Goal: Entertainment & Leisure: Browse casually

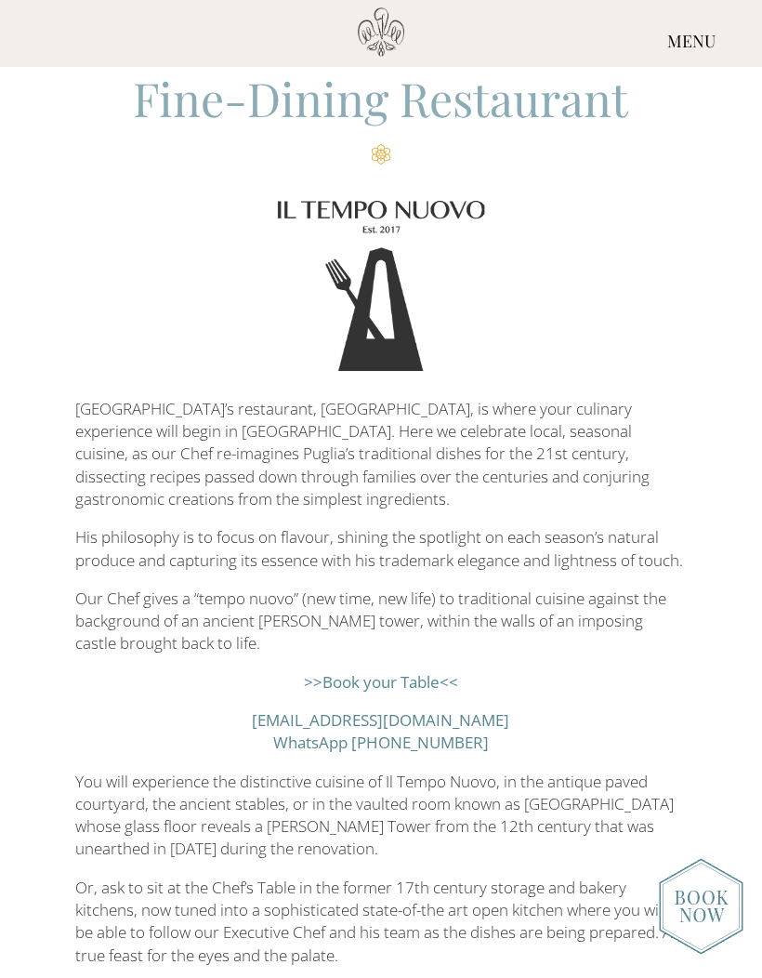
click at [702, 49] on div "MENU" at bounding box center [691, 41] width 141 height 69
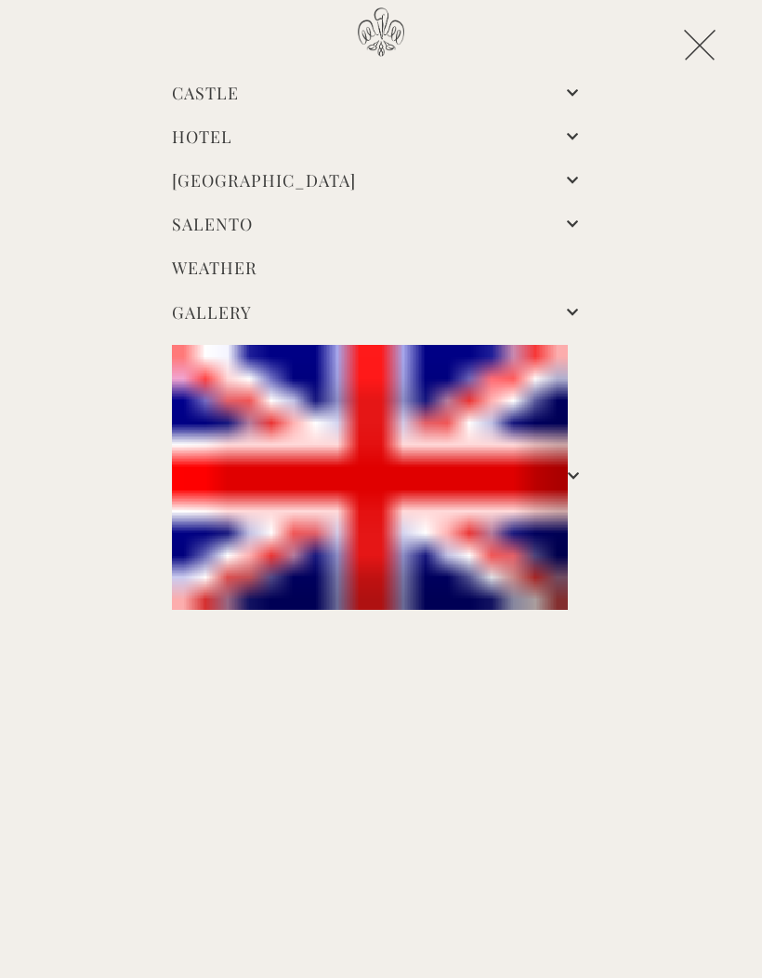
click at [497, 437] on img at bounding box center [370, 477] width 396 height 264
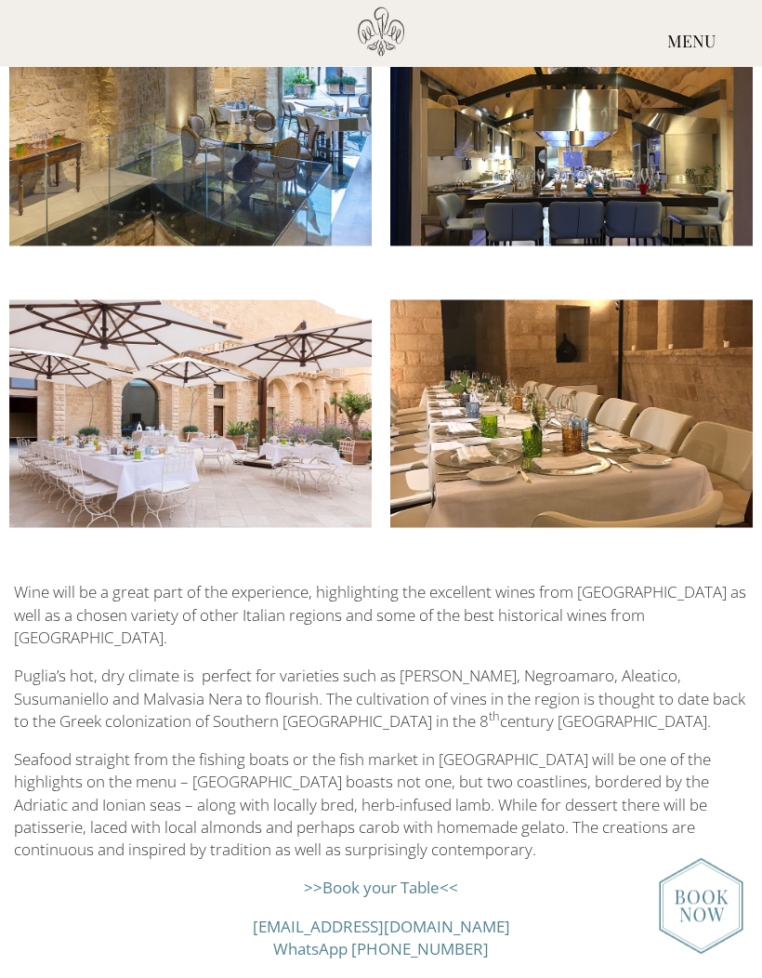
scroll to position [1258, 0]
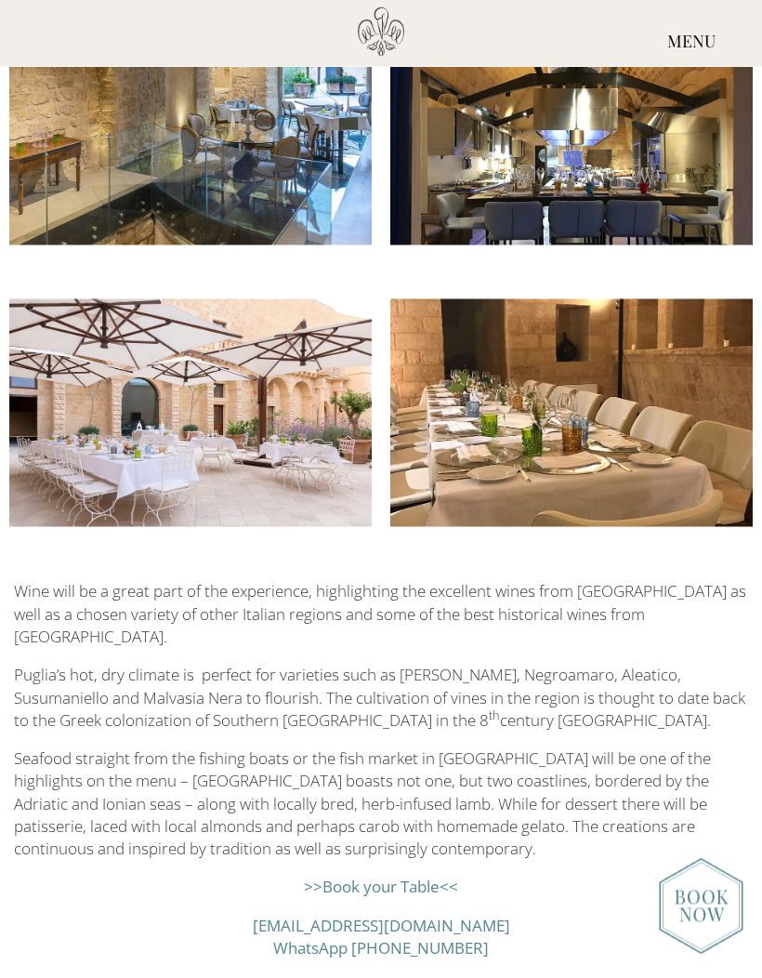
click at [702, 954] on img at bounding box center [701, 906] width 85 height 97
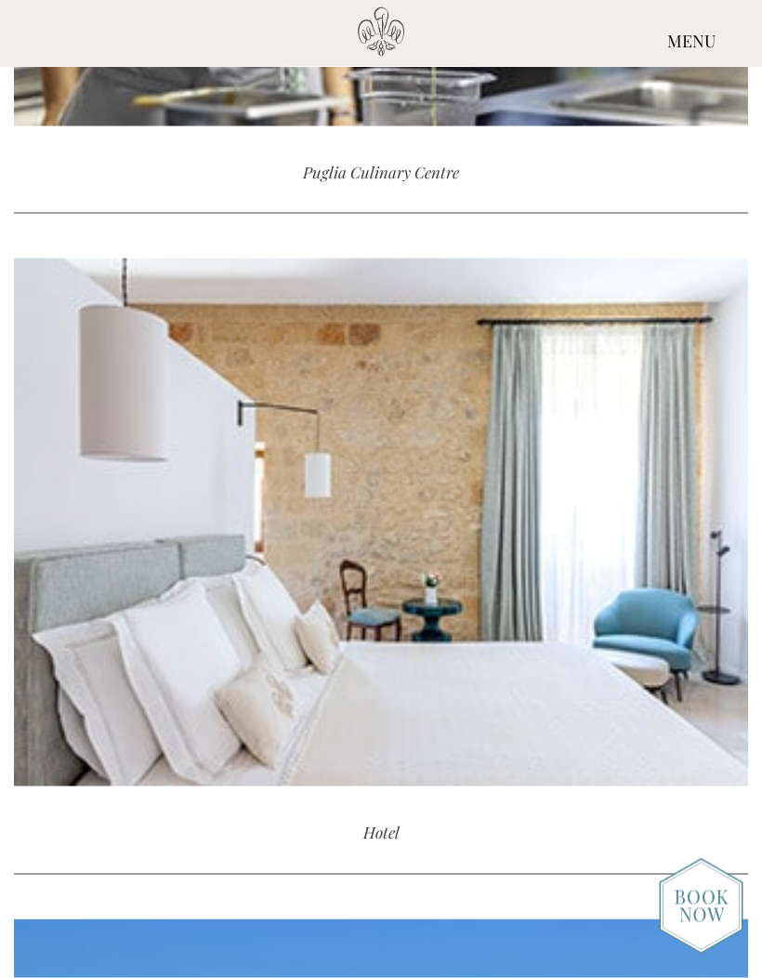
scroll to position [3399, 0]
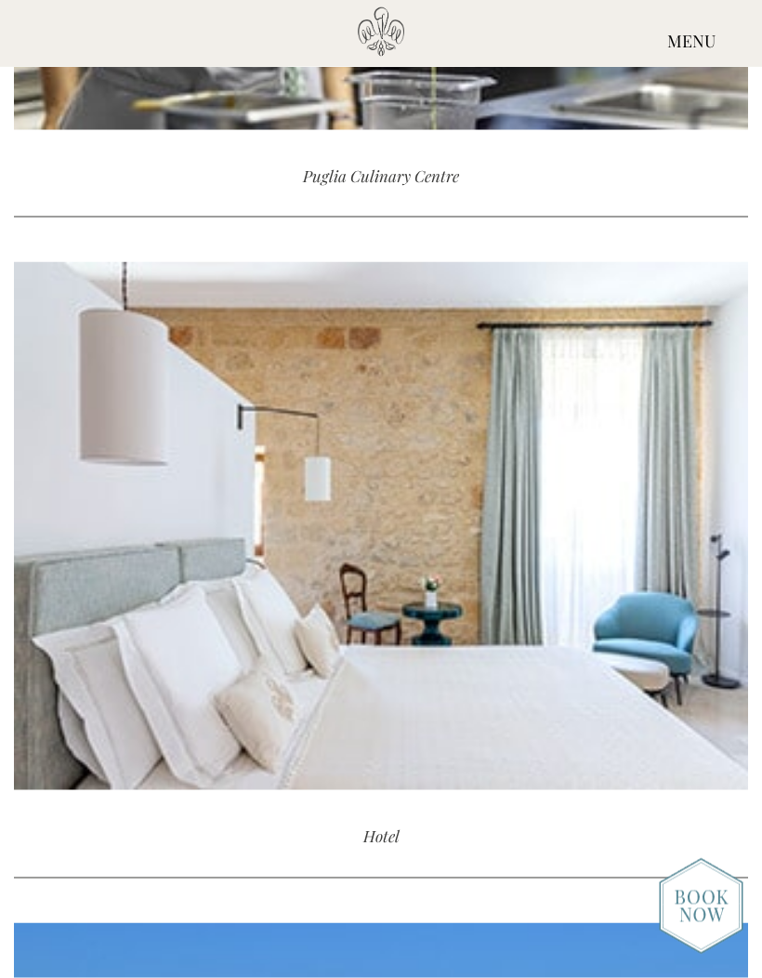
click at [383, 823] on div "Hotel" at bounding box center [381, 835] width 734 height 83
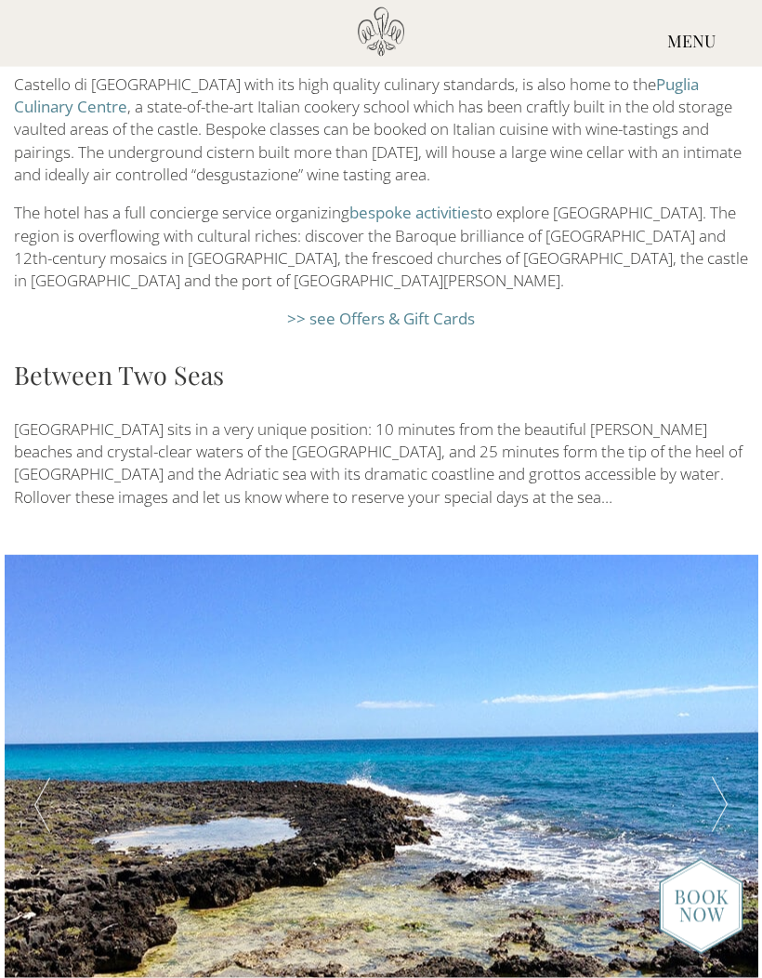
scroll to position [3402, 0]
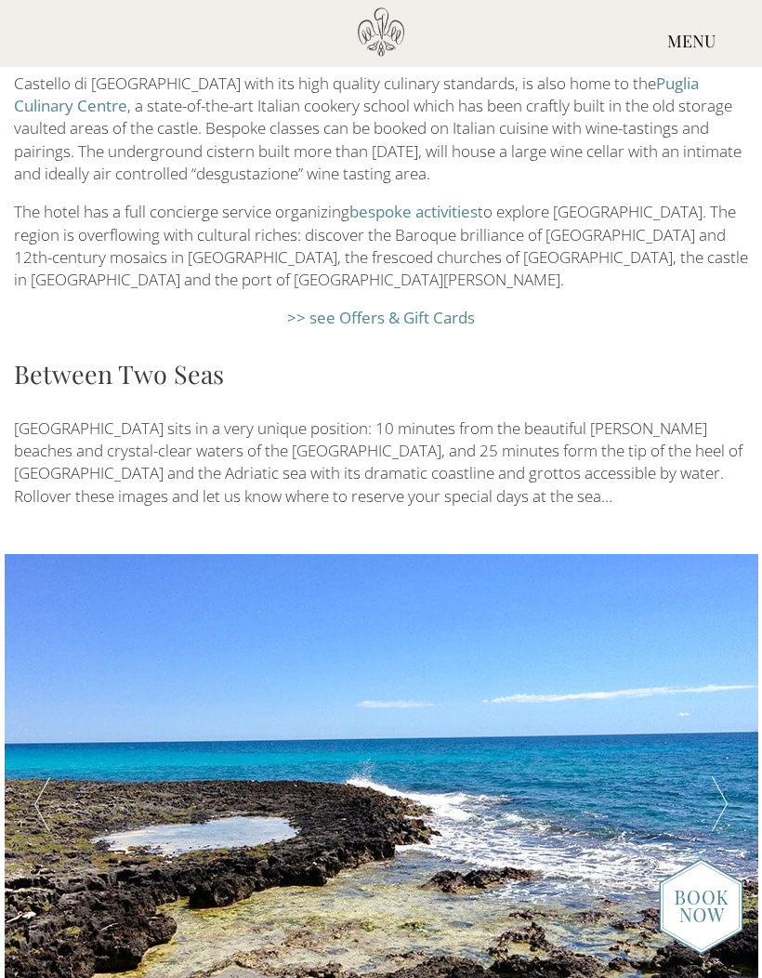
click at [711, 658] on div at bounding box center [719, 805] width 75 height 502
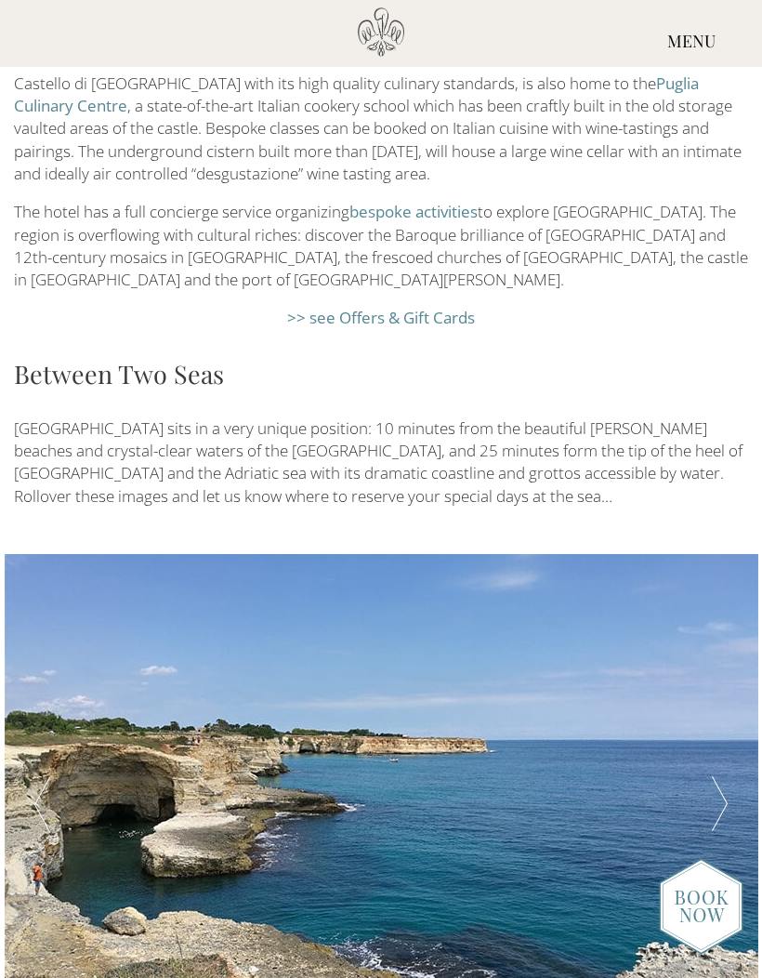
click at [718, 649] on div at bounding box center [719, 805] width 75 height 502
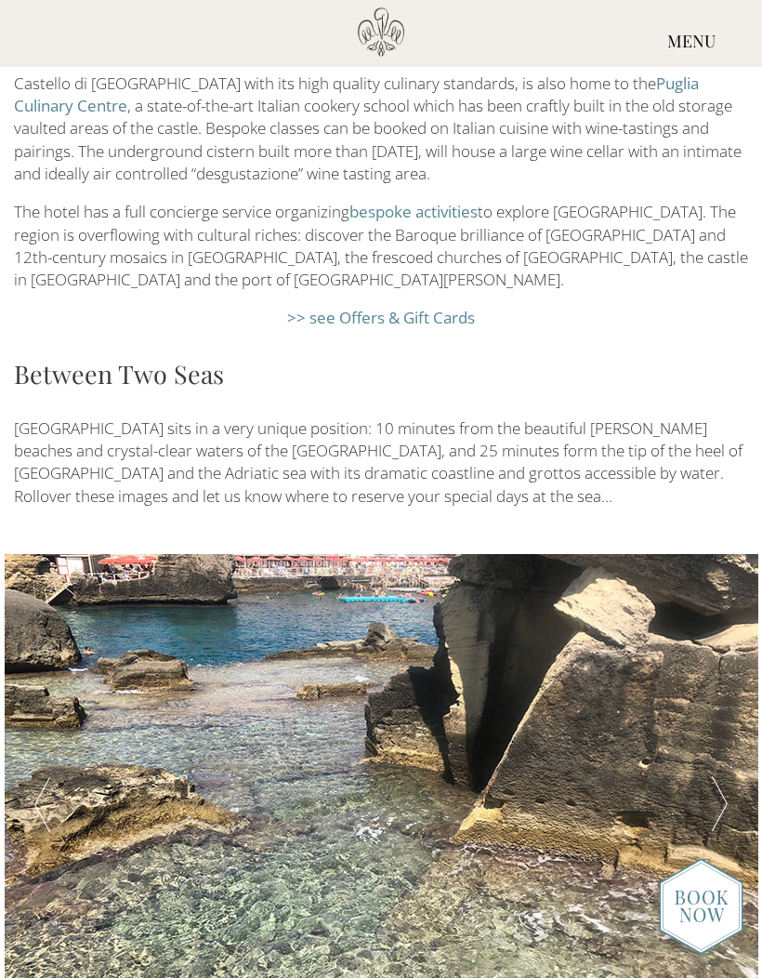
click at [729, 651] on div at bounding box center [719, 805] width 75 height 502
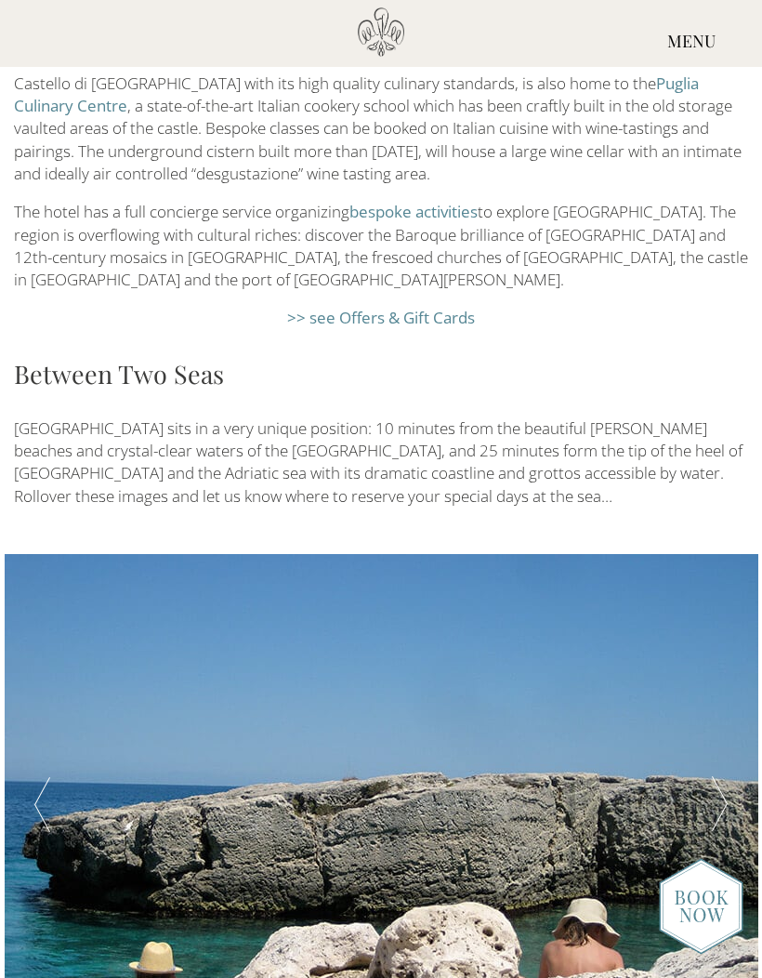
click at [715, 643] on div at bounding box center [719, 805] width 75 height 502
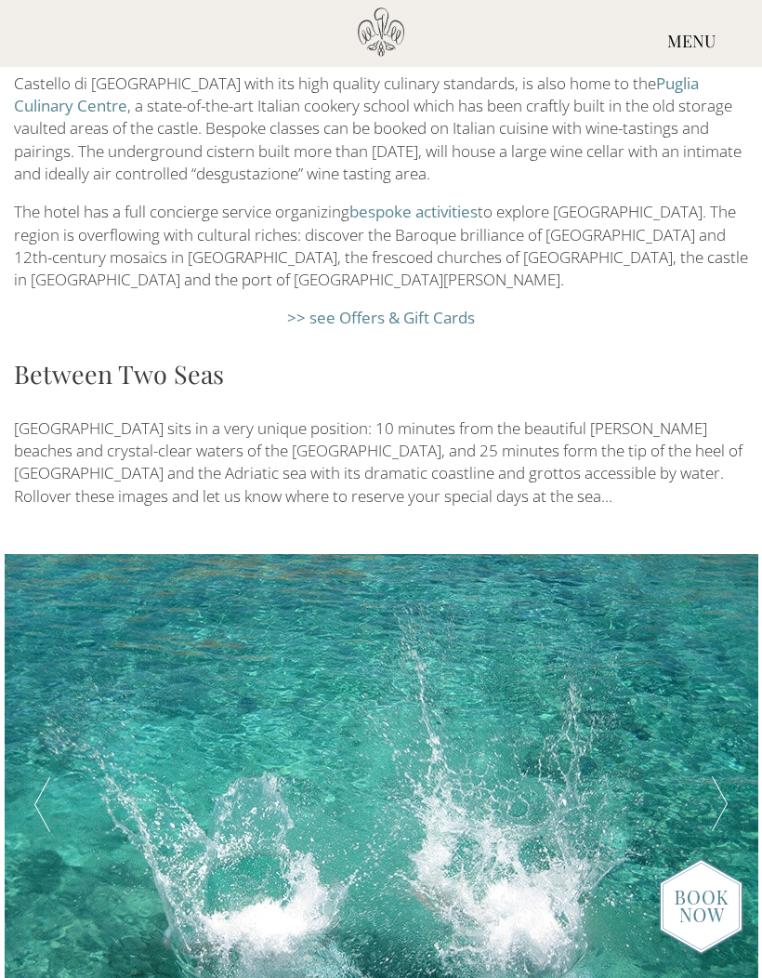
click at [735, 662] on div at bounding box center [719, 805] width 75 height 502
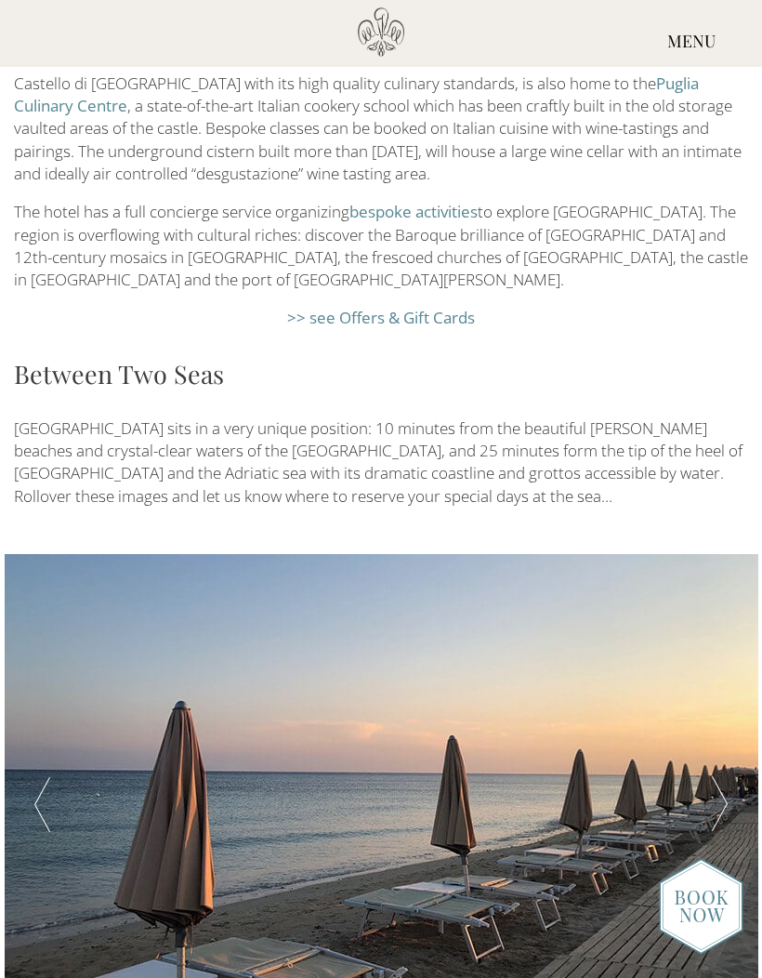
click at [720, 656] on div at bounding box center [719, 805] width 75 height 502
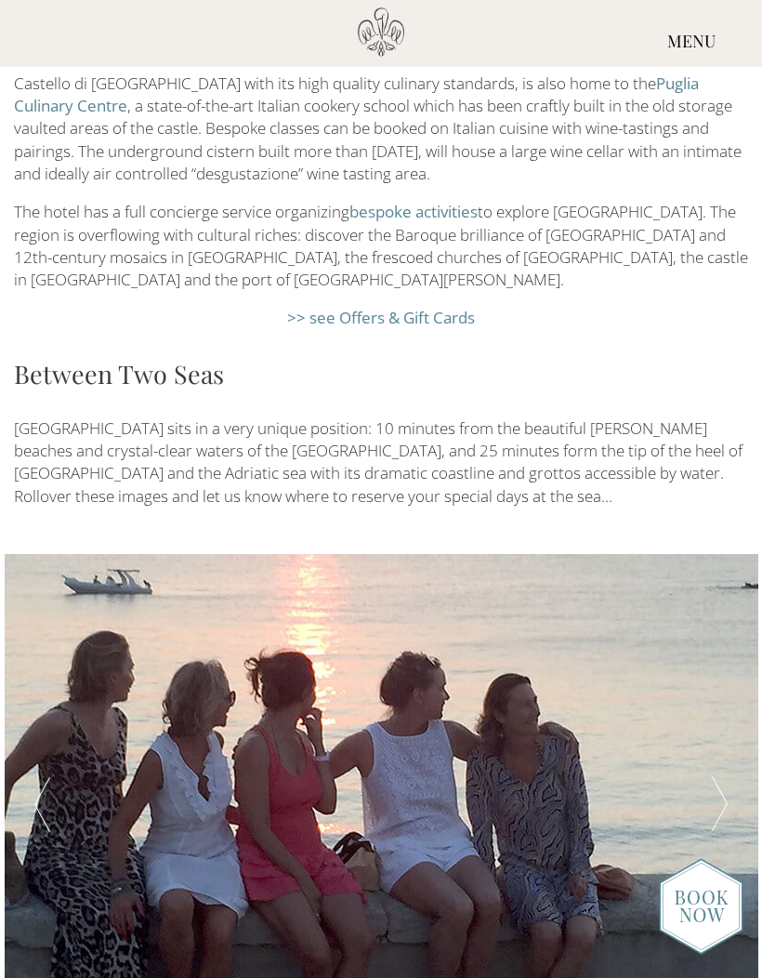
click at [738, 657] on div at bounding box center [719, 805] width 75 height 502
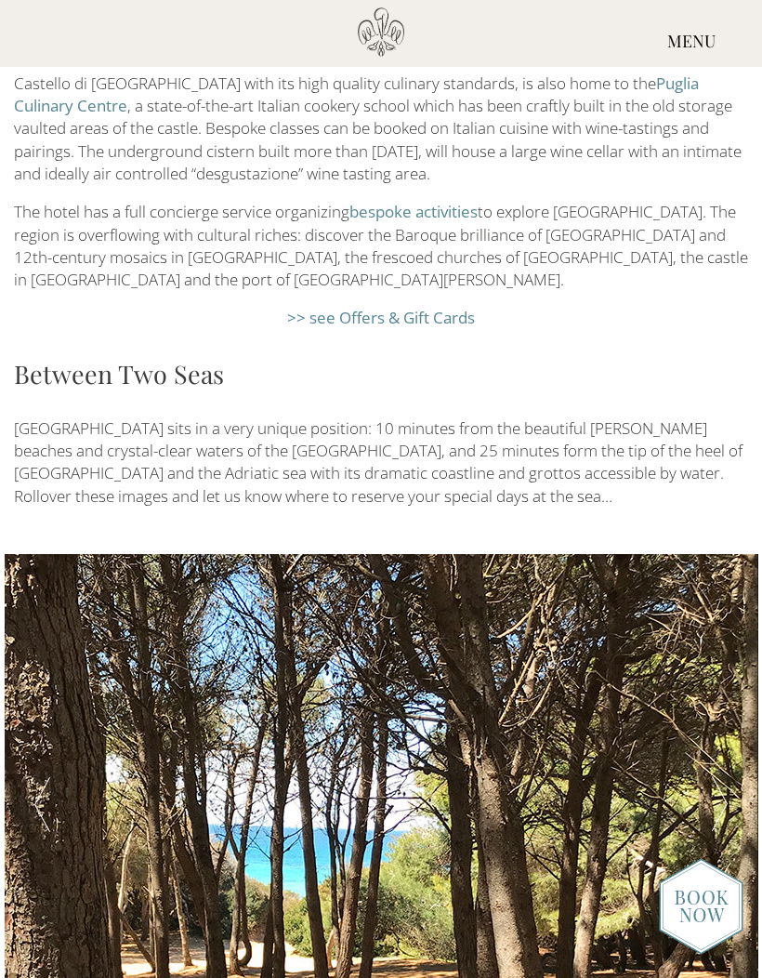
click at [712, 657] on div at bounding box center [719, 805] width 75 height 502
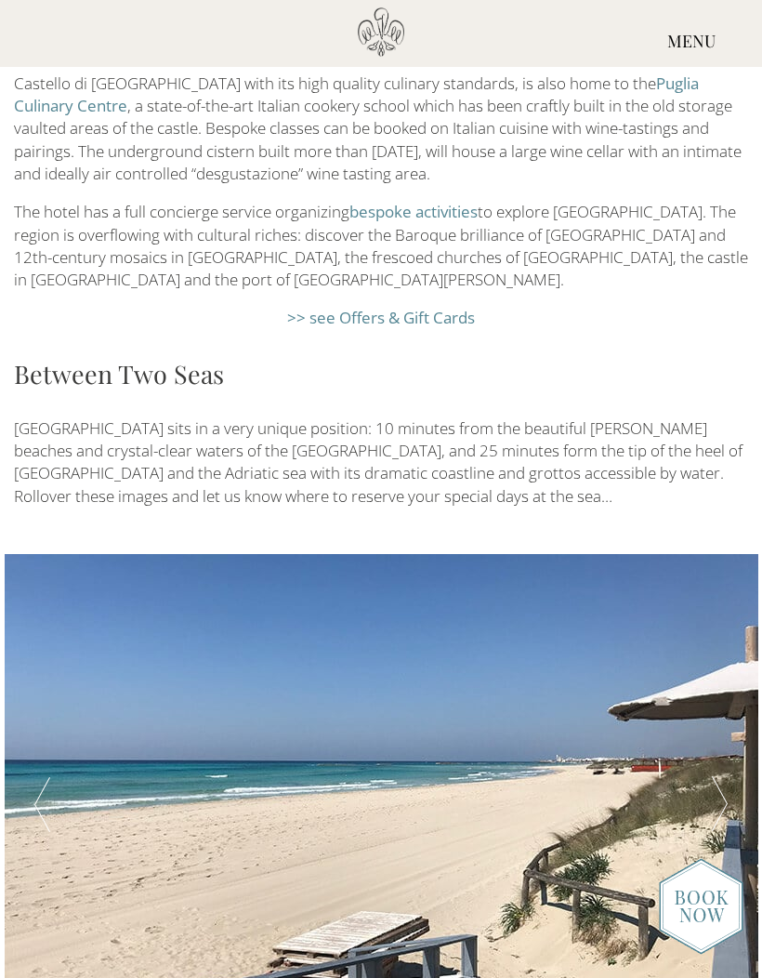
click at [738, 654] on div at bounding box center [719, 805] width 75 height 502
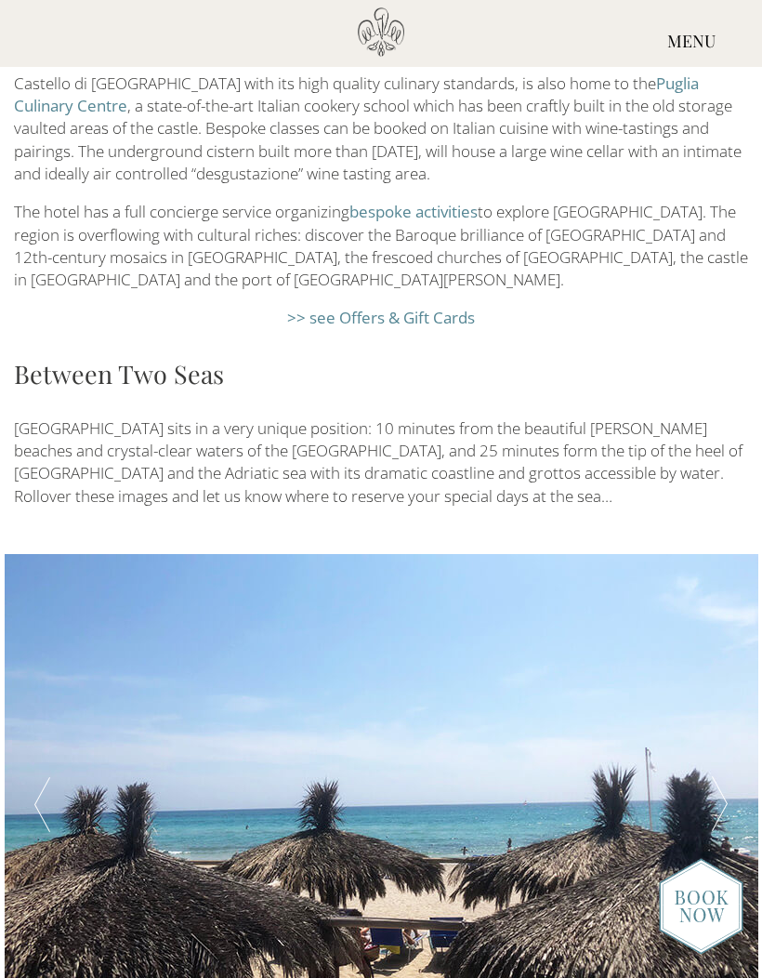
click at [739, 652] on div at bounding box center [719, 805] width 75 height 502
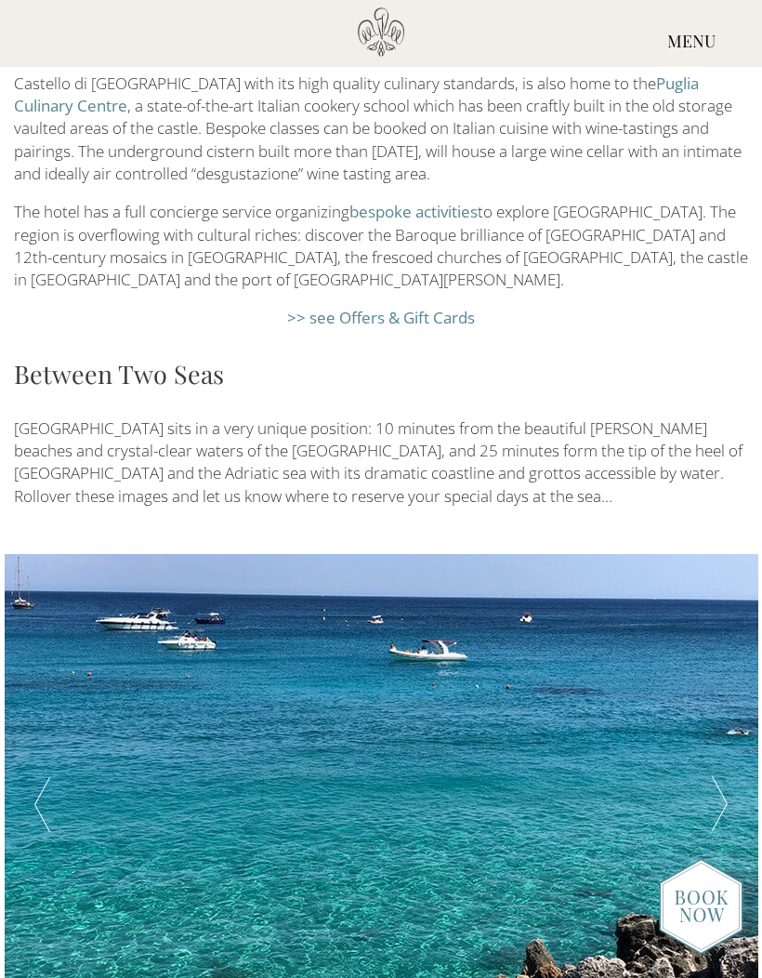
click at [742, 643] on div at bounding box center [719, 805] width 75 height 502
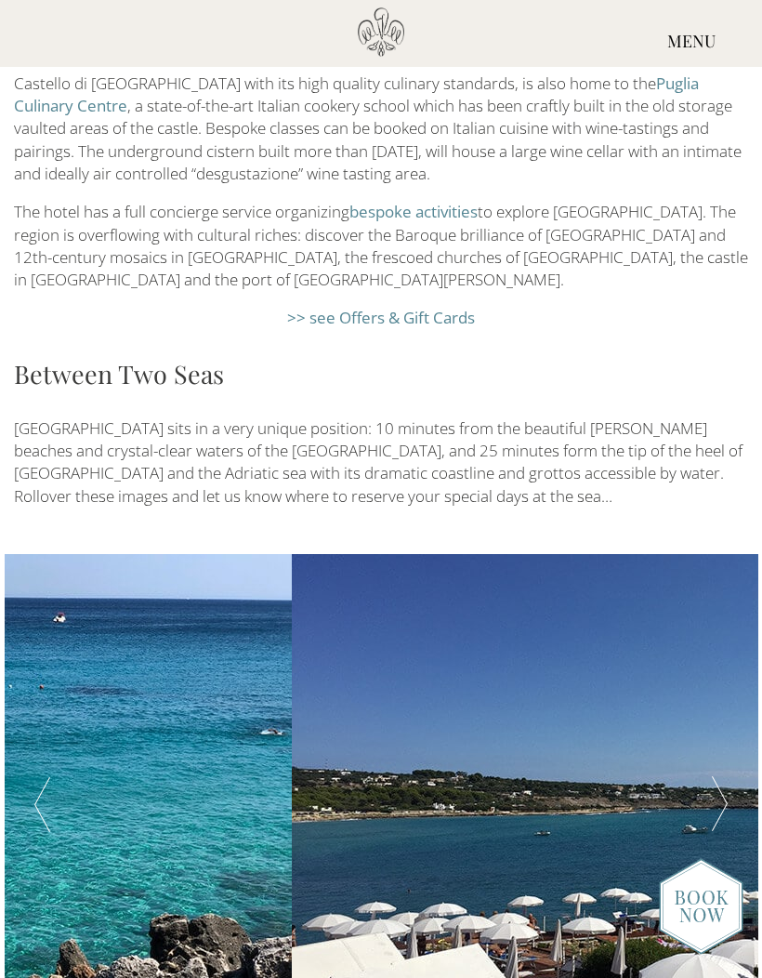
click at [742, 647] on div at bounding box center [719, 805] width 75 height 502
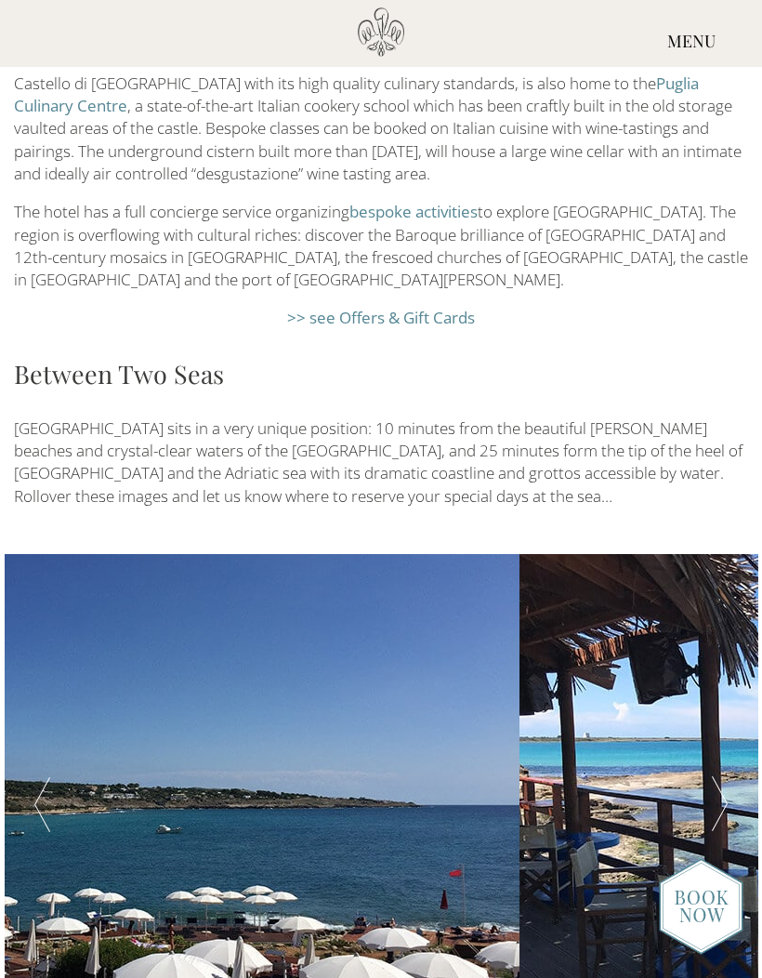
click at [745, 651] on div at bounding box center [719, 805] width 75 height 502
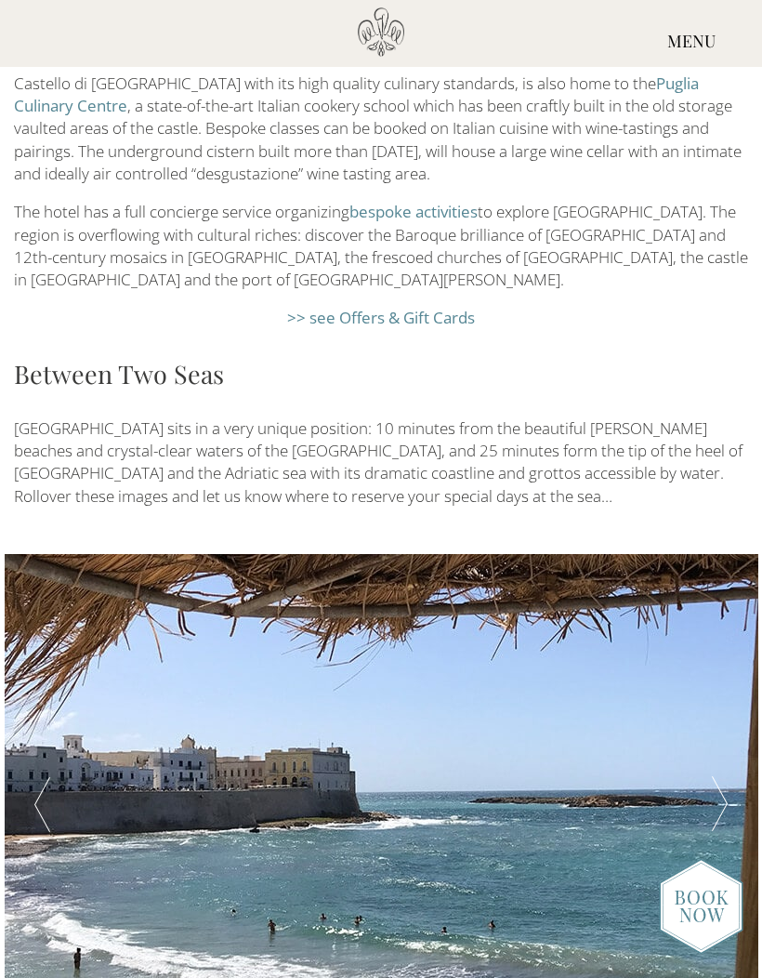
click at [741, 652] on div at bounding box center [719, 805] width 75 height 502
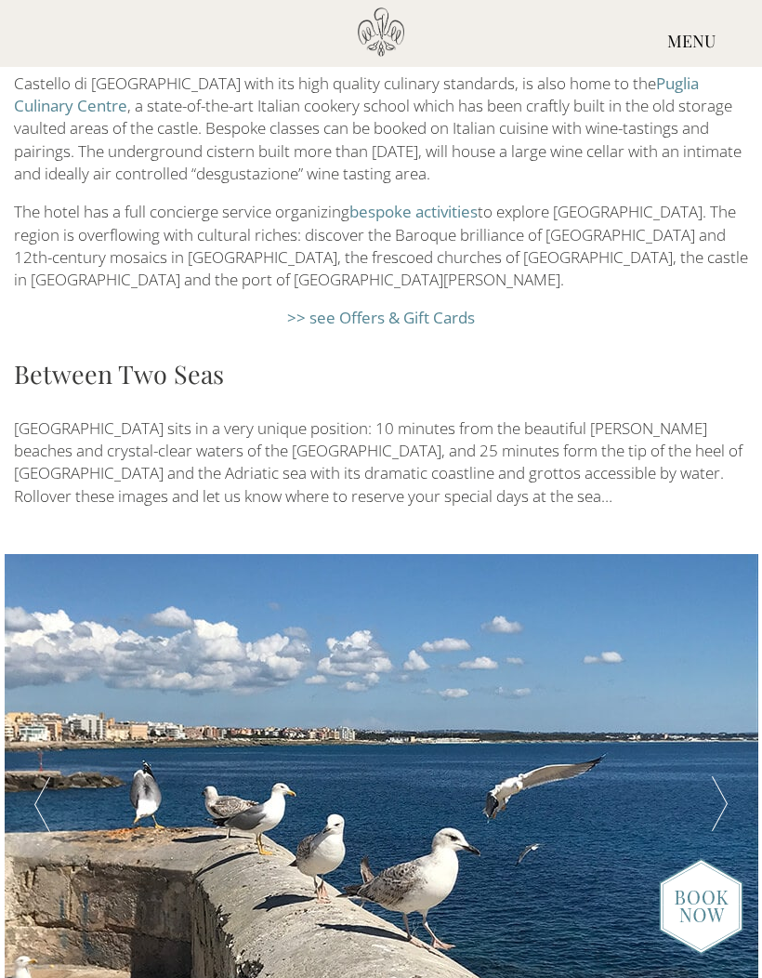
click at [28, 639] on div at bounding box center [42, 805] width 75 height 502
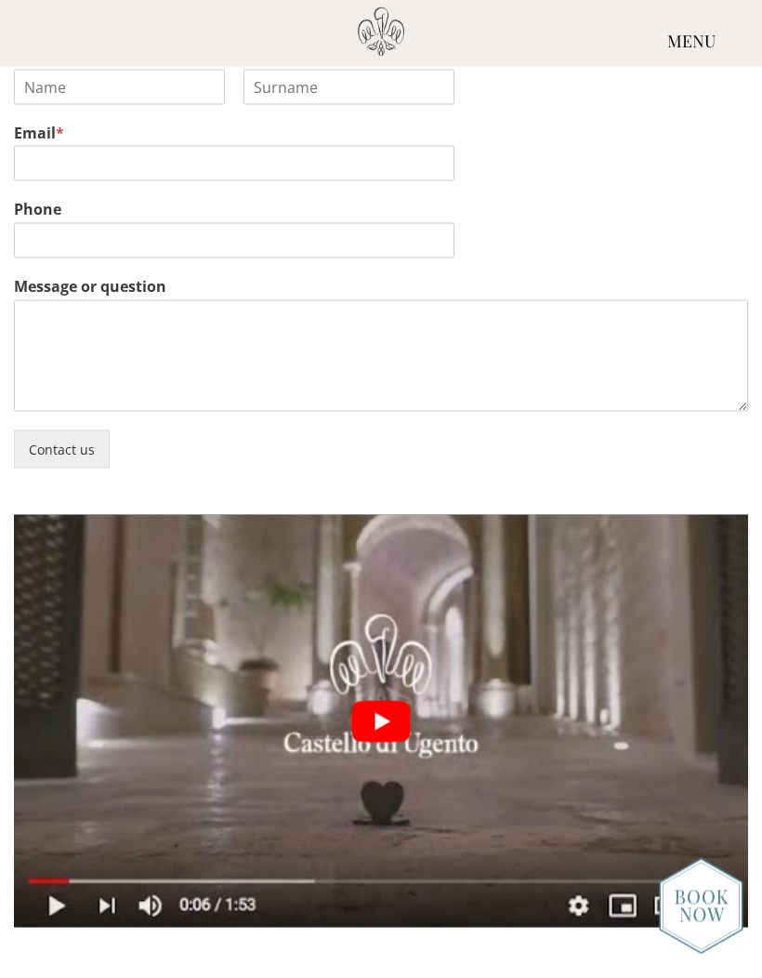
scroll to position [4628, 0]
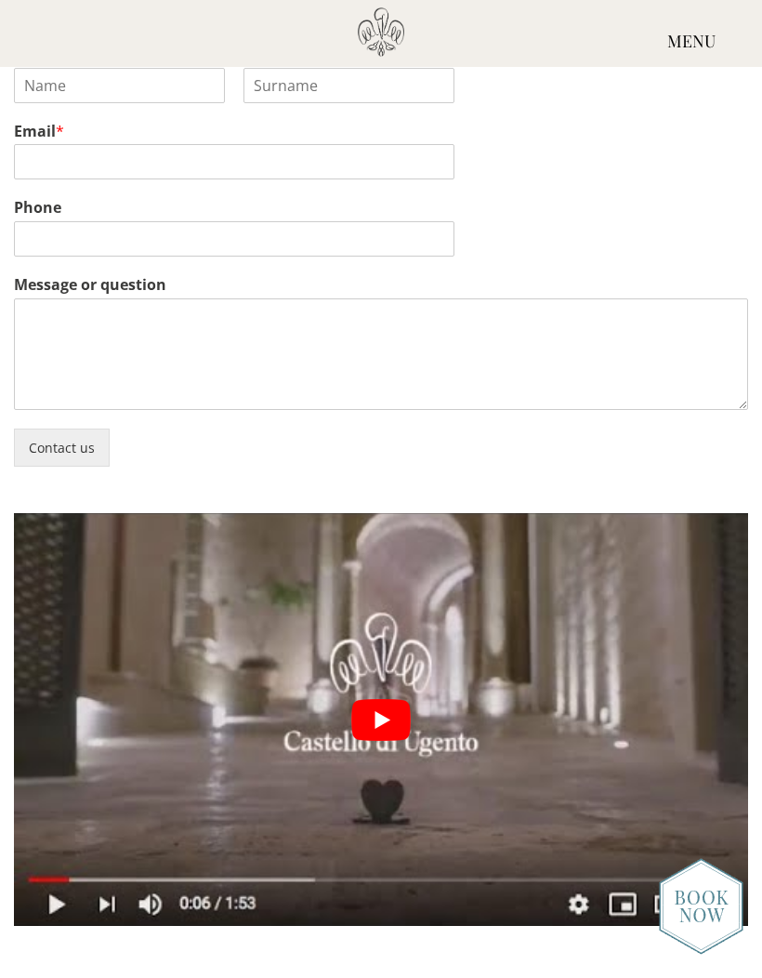
click at [365, 561] on button "play Youtube video" at bounding box center [381, 719] width 734 height 413
